Goal: Find specific page/section

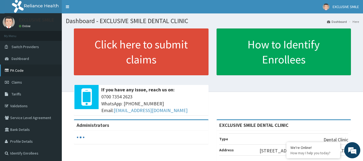
click at [25, 71] on link "PA Code" at bounding box center [31, 71] width 62 height 12
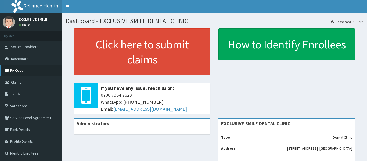
click at [29, 69] on link "PA Code" at bounding box center [31, 71] width 62 height 12
click at [18, 71] on link "PA Code" at bounding box center [31, 71] width 62 height 12
click at [216, 16] on section "Dashboard - EXCLUSIVE SMILE DENTAL CLINIC Dashboard Here" at bounding box center [214, 18] width 305 height 11
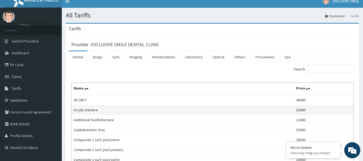
scroll to position [27, 0]
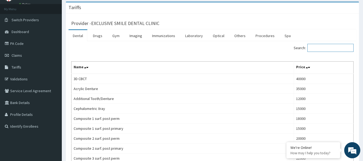
click at [319, 47] on input "Search:" at bounding box center [331, 48] width 46 height 8
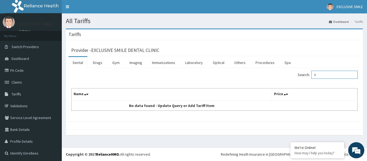
type input "f"
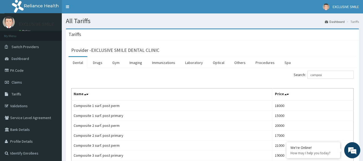
click at [183, 80] on div "Search: composi" at bounding box center [212, 75] width 291 height 9
click at [208, 43] on div "Provider - EXCLUSIVE SMILE DENTAL CLINIC" at bounding box center [213, 49] width 288 height 13
drag, startPoint x: 330, startPoint y: 75, endPoint x: 315, endPoint y: 74, distance: 15.3
click at [299, 74] on label "Search: composi" at bounding box center [324, 75] width 60 height 8
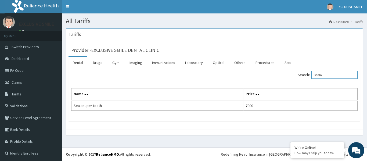
drag, startPoint x: 326, startPoint y: 74, endPoint x: 320, endPoint y: 76, distance: 6.1
click at [307, 76] on label "Search: seala" at bounding box center [328, 75] width 60 height 8
click at [213, 39] on div "Tariffs" at bounding box center [214, 34] width 297 height 11
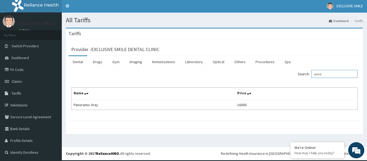
click at [312, 76] on label "Search: pano" at bounding box center [328, 74] width 60 height 8
type input "scali"
